Goal: Communication & Community: Participate in discussion

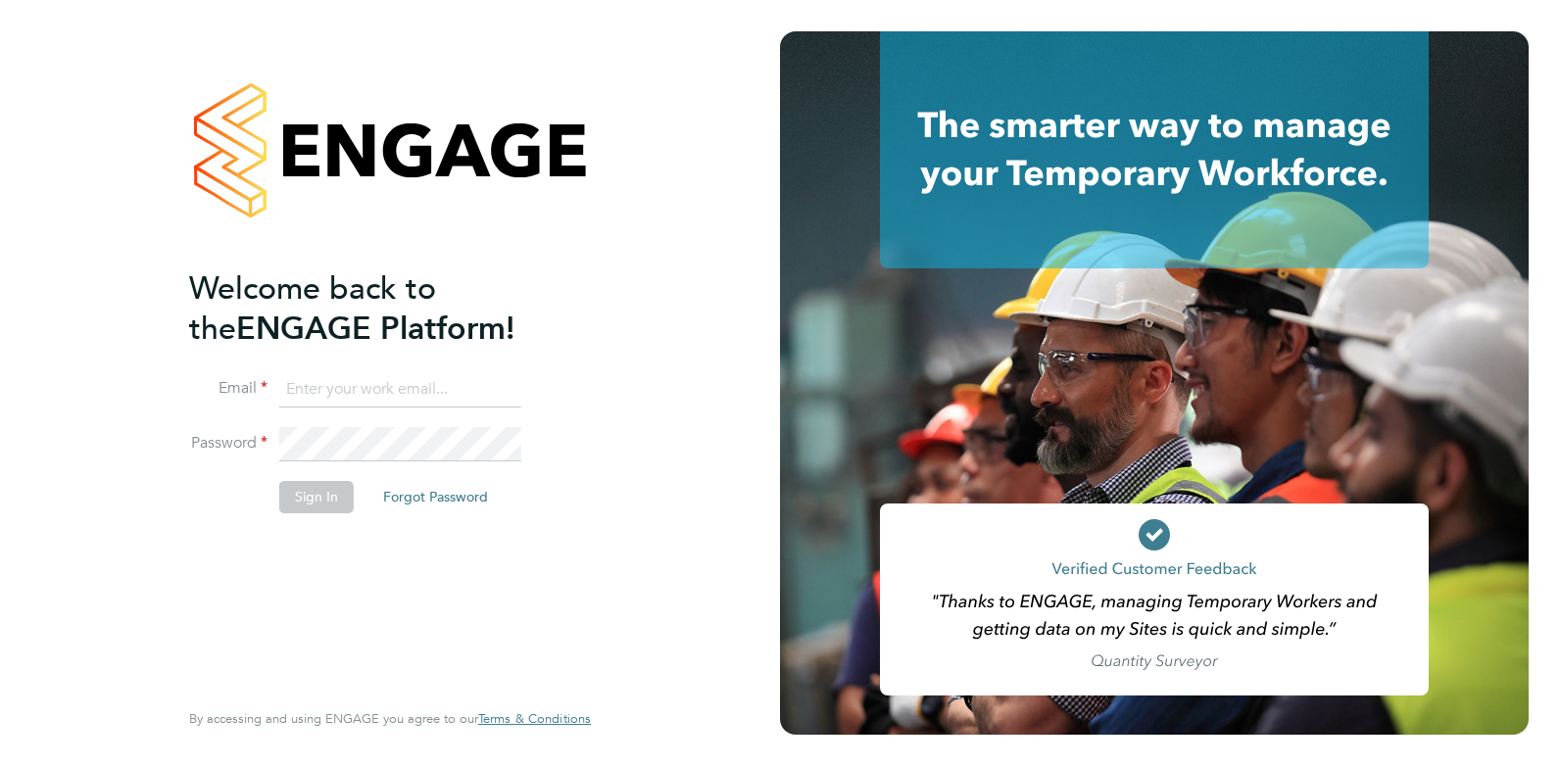
click at [349, 380] on input at bounding box center [400, 389] width 242 height 35
type input "[EMAIL_ADDRESS][DOMAIN_NAME]"
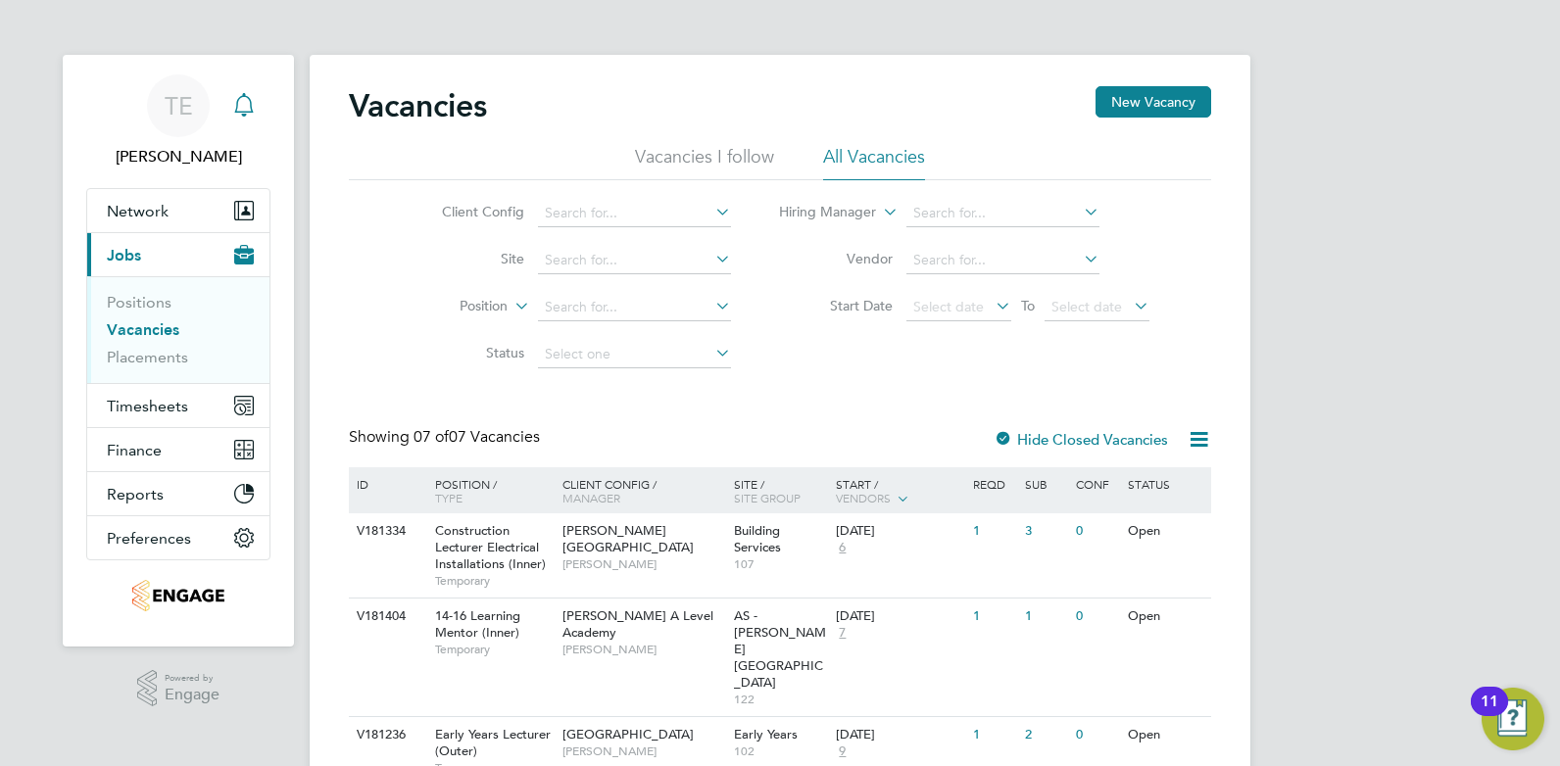
click at [241, 118] on div "Main navigation" at bounding box center [243, 105] width 39 height 39
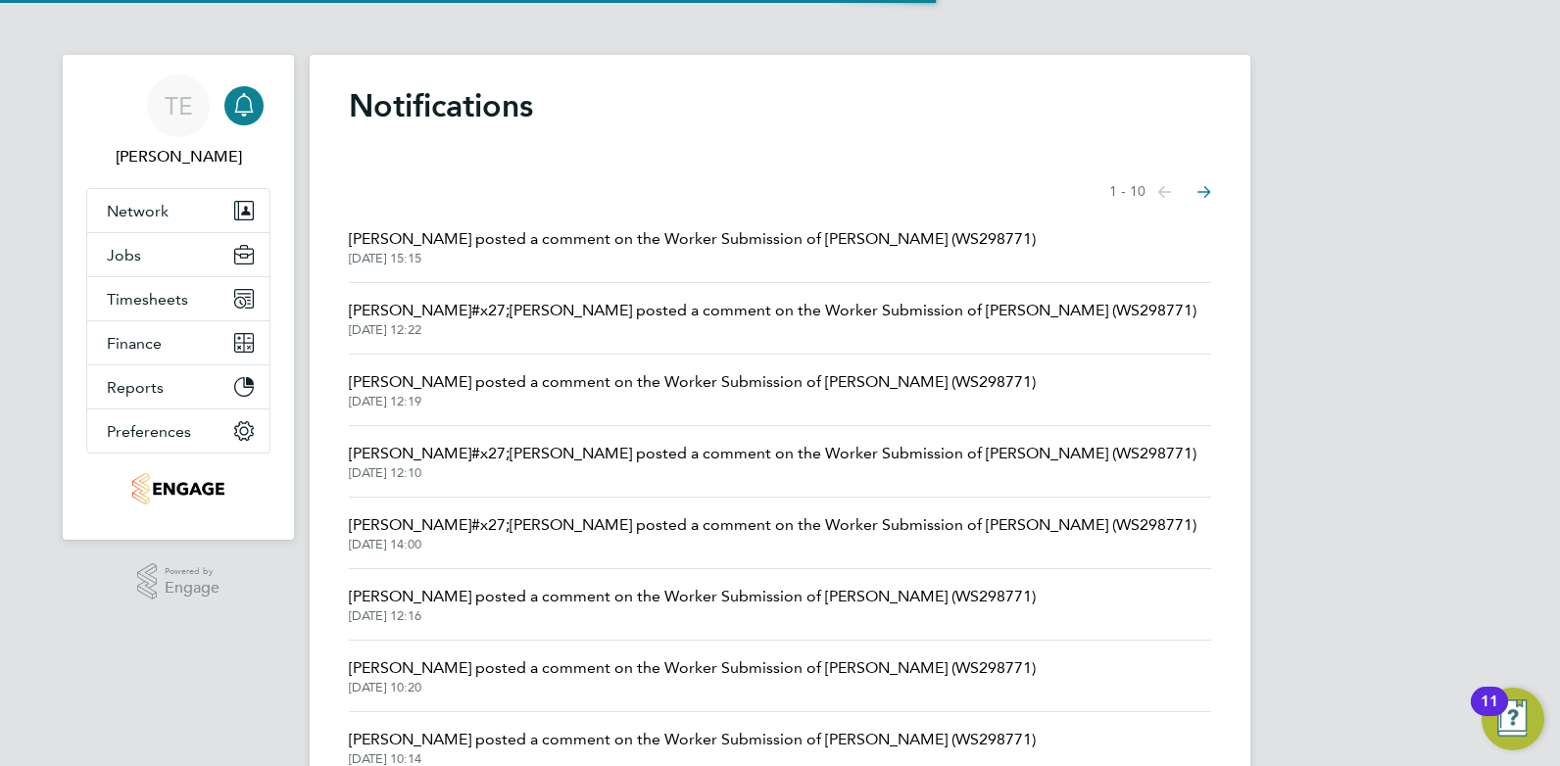
click at [679, 241] on span "Sophie Perry posted a comment on the Worker Submission of Loredana Skeate (WS29…" at bounding box center [692, 239] width 687 height 24
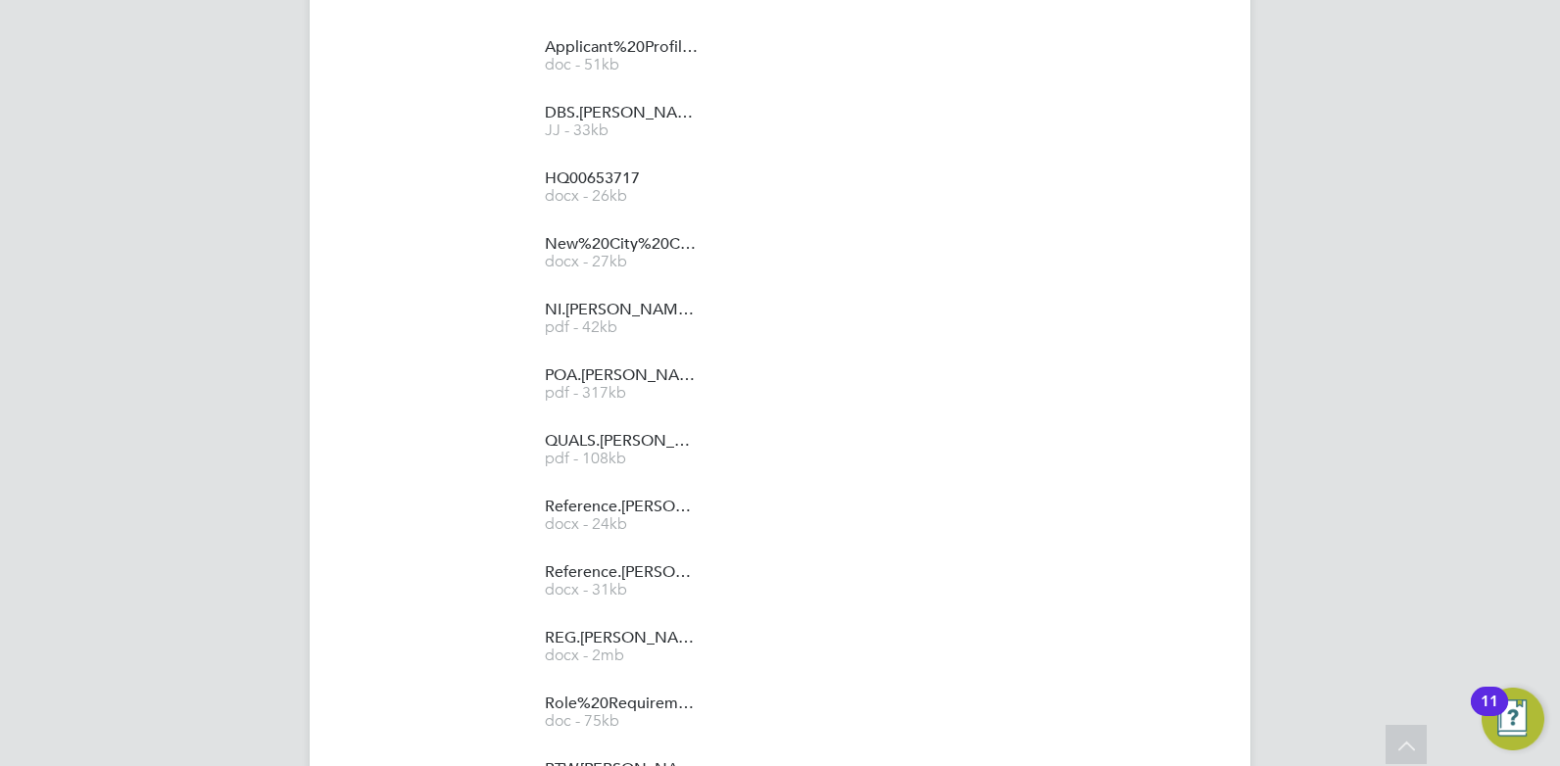
scroll to position [6075, 0]
